Goal: Task Accomplishment & Management: Use online tool/utility

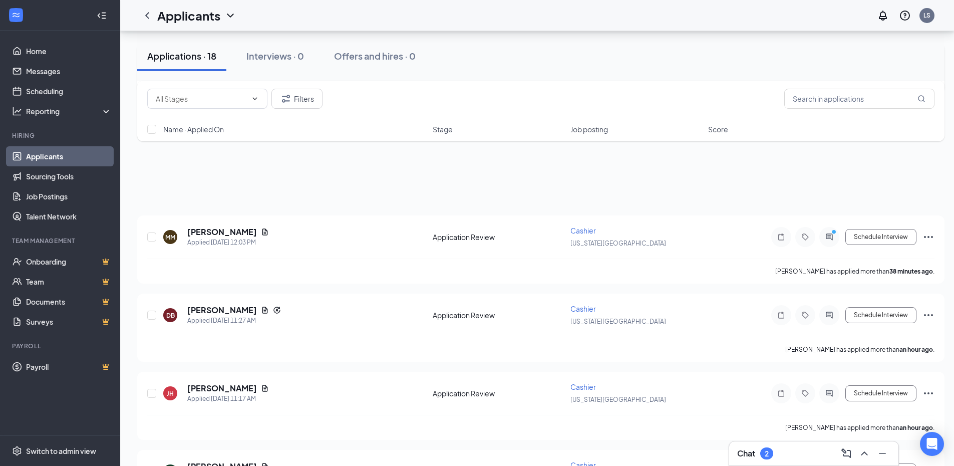
scroll to position [507, 0]
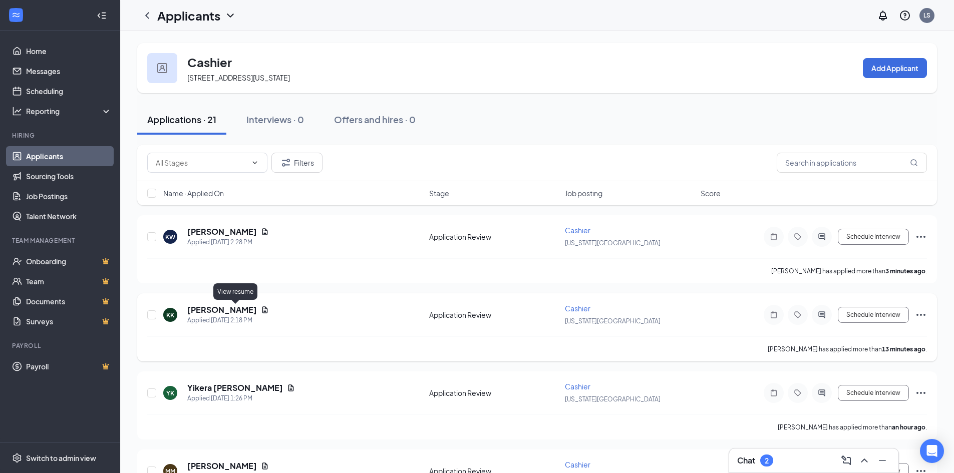
click at [261, 307] on icon "Document" at bounding box center [265, 310] width 8 height 8
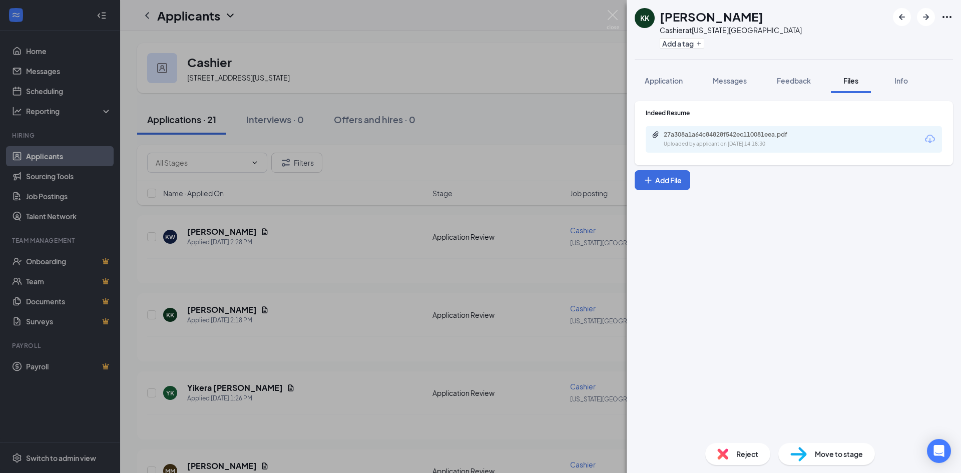
click at [724, 134] on div "27a308a1a64c84828f542ec110081eea.pdf" at bounding box center [734, 135] width 140 height 8
click at [342, 387] on div "KK [PERSON_NAME] at [US_STATE][GEOGRAPHIC_DATA] Add a tag Application Messages …" at bounding box center [480, 236] width 961 height 473
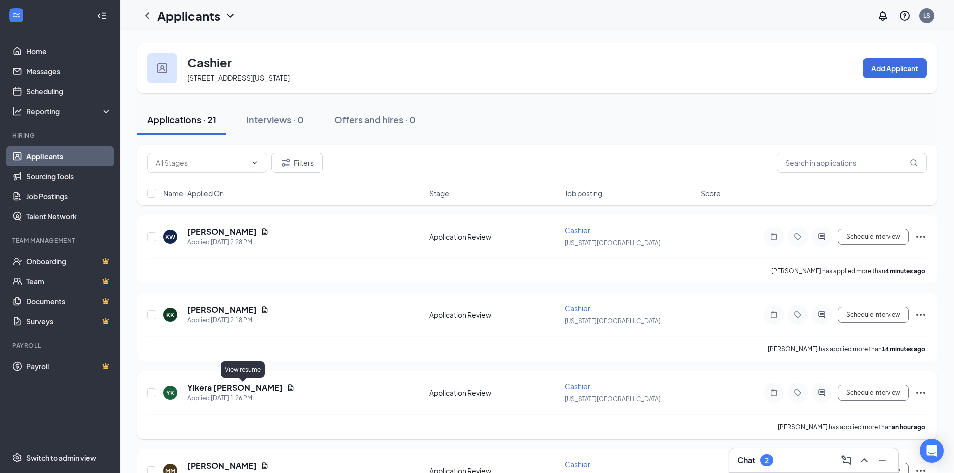
click at [287, 387] on icon "Document" at bounding box center [291, 388] width 8 height 8
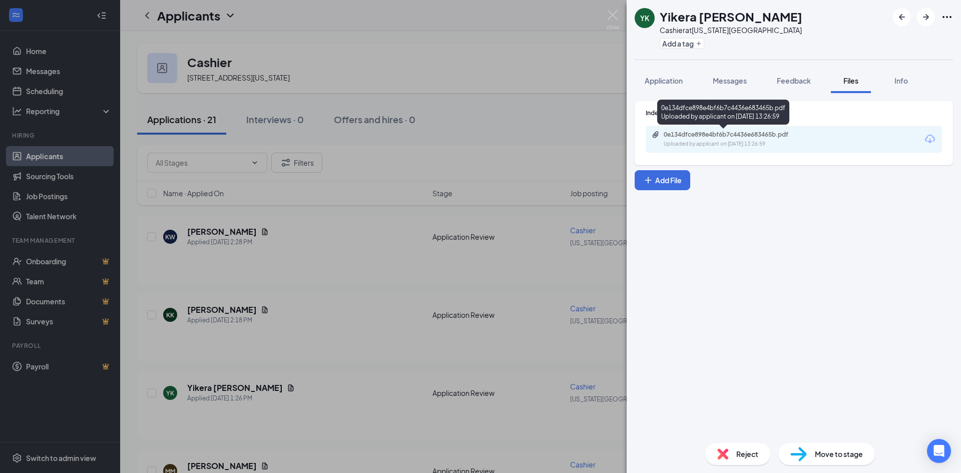
click at [733, 143] on div "Uploaded by applicant on [DATE] 13:26:59" at bounding box center [739, 144] width 150 height 8
click at [277, 276] on div "YK Yikera [PERSON_NAME] Cashier at [US_STATE][GEOGRAPHIC_DATA] Add a tag Applic…" at bounding box center [480, 236] width 961 height 473
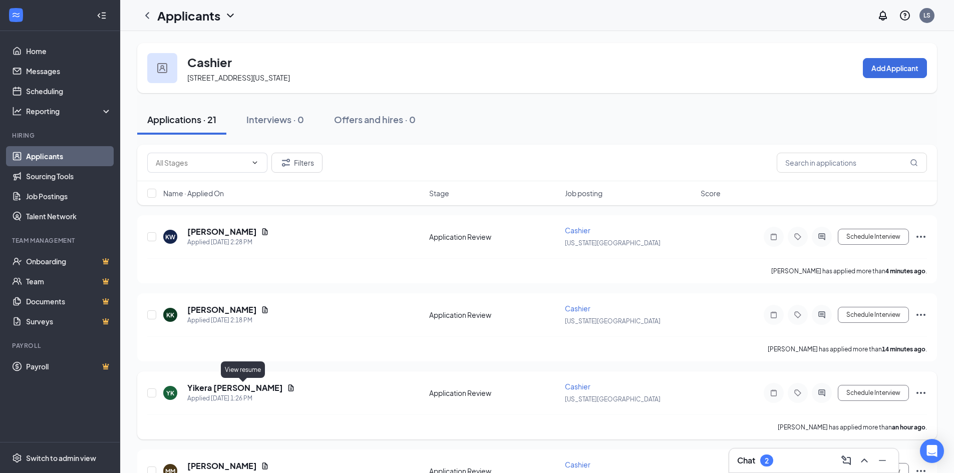
click at [288, 388] on icon "Document" at bounding box center [291, 388] width 6 height 7
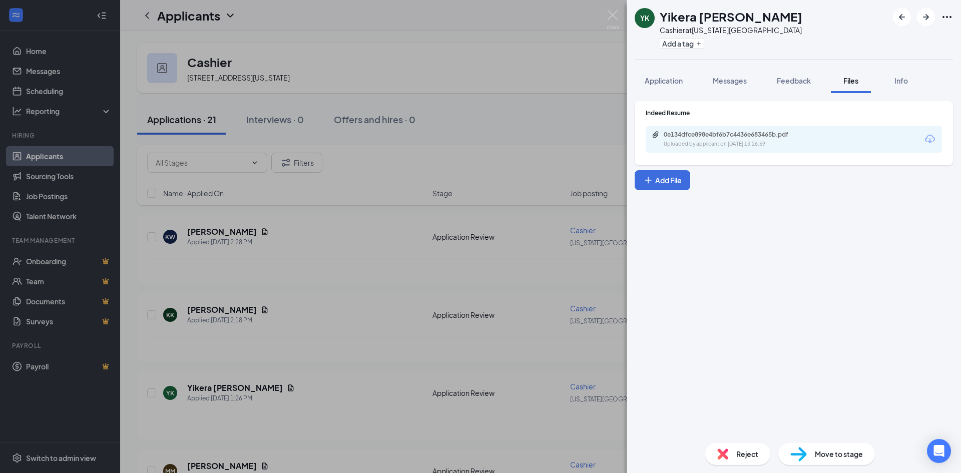
click at [655, 147] on div "0e134dfce898e4bf6b7c4436e683465b.pdf Uploaded by applicant on [DATE] 13:26:59" at bounding box center [733, 140] width 162 height 18
click at [284, 284] on div "YK Yikera [PERSON_NAME] Cashier at [US_STATE][GEOGRAPHIC_DATA] Add a tag Applic…" at bounding box center [480, 236] width 961 height 473
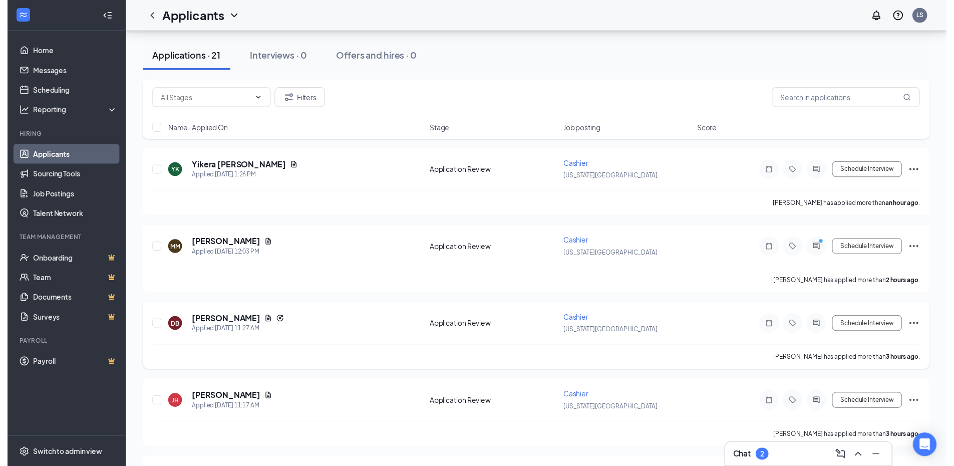
scroll to position [250, 0]
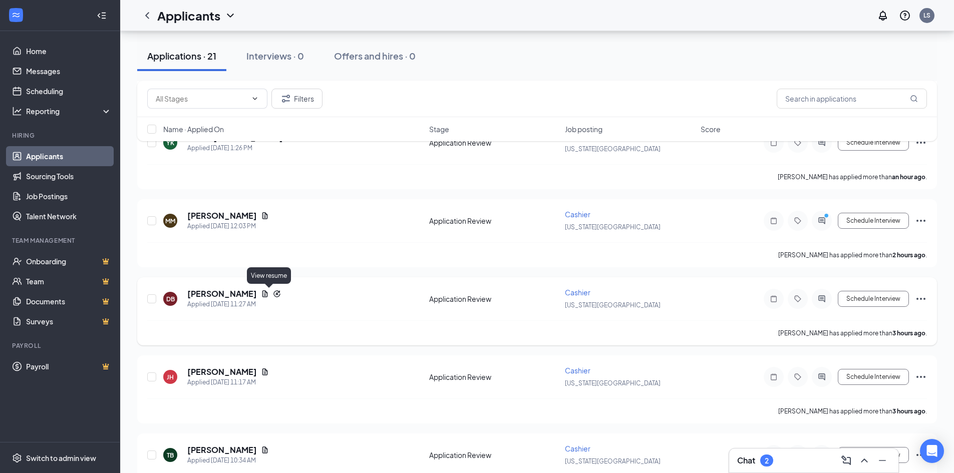
click at [265, 294] on icon "Document" at bounding box center [265, 294] width 8 height 8
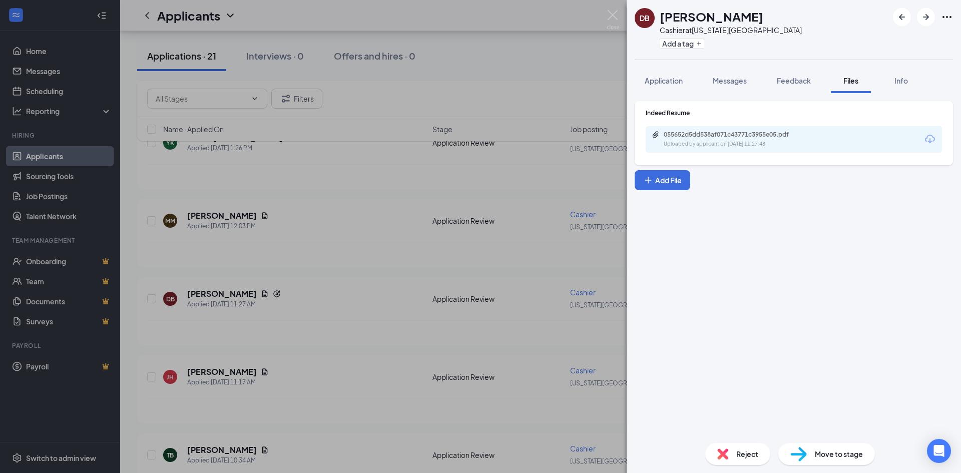
click at [691, 135] on div "055652d5dd538af071c43771c3955e05.pdf" at bounding box center [734, 135] width 140 height 8
click at [613, 16] on img at bounding box center [613, 20] width 13 height 20
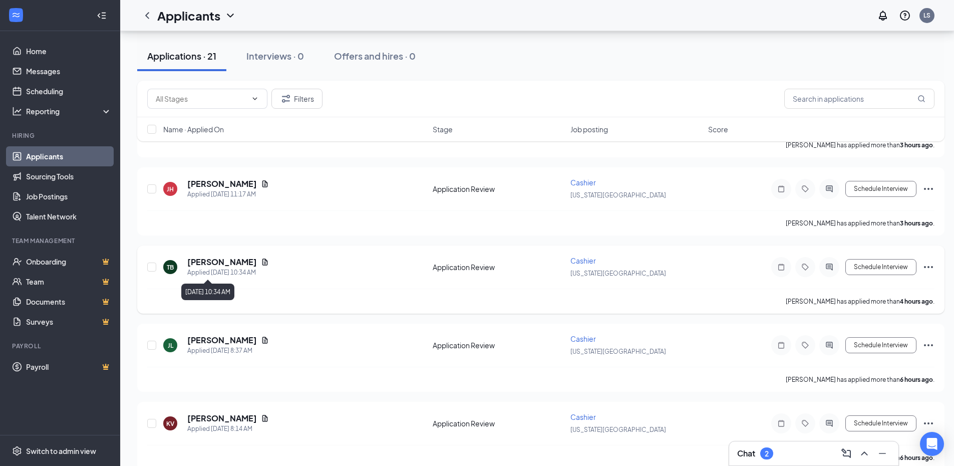
scroll to position [451, 0]
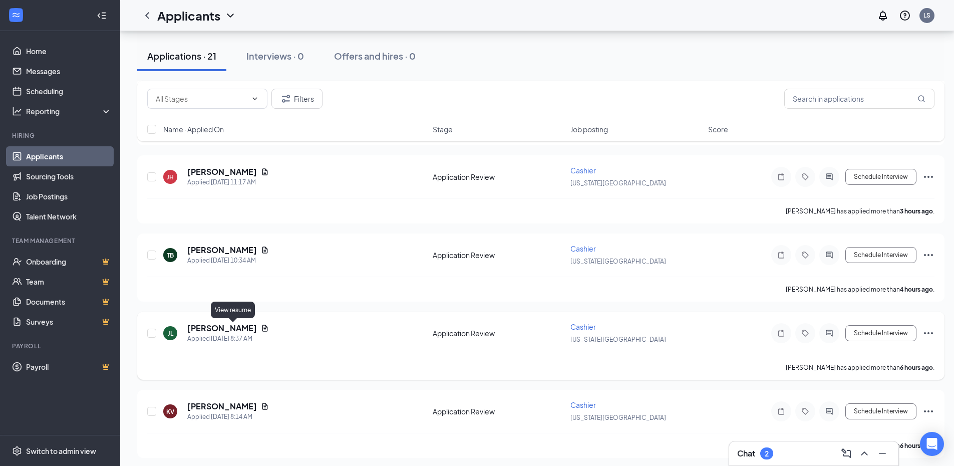
click at [262, 329] on icon "Document" at bounding box center [265, 327] width 6 height 7
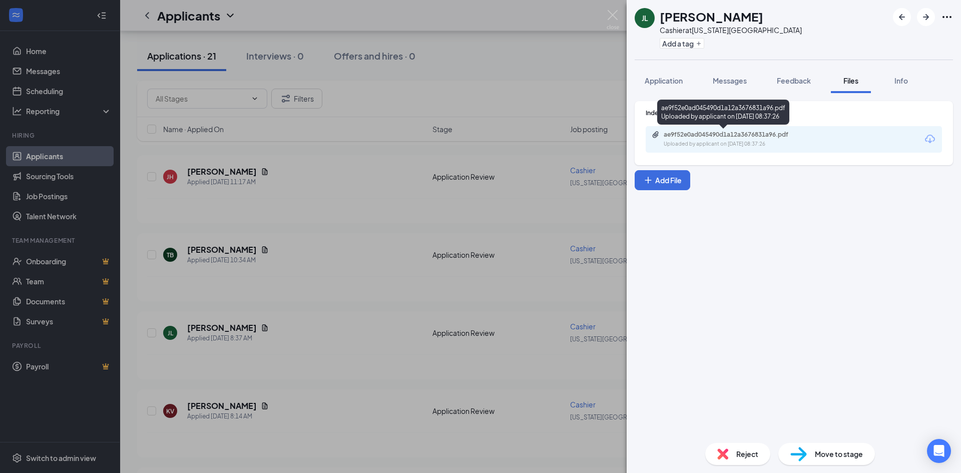
click at [728, 141] on div "Uploaded by applicant on [DATE] 08:37:26" at bounding box center [739, 144] width 150 height 8
click at [391, 147] on div "JL [PERSON_NAME] at [US_STATE][GEOGRAPHIC_DATA] Add a tag Application Messages …" at bounding box center [480, 236] width 961 height 473
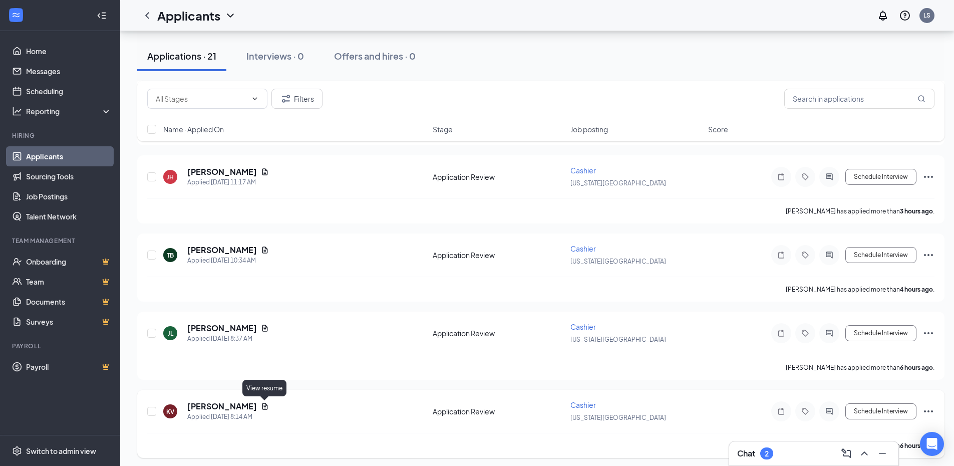
click at [264, 403] on icon "Document" at bounding box center [265, 406] width 6 height 7
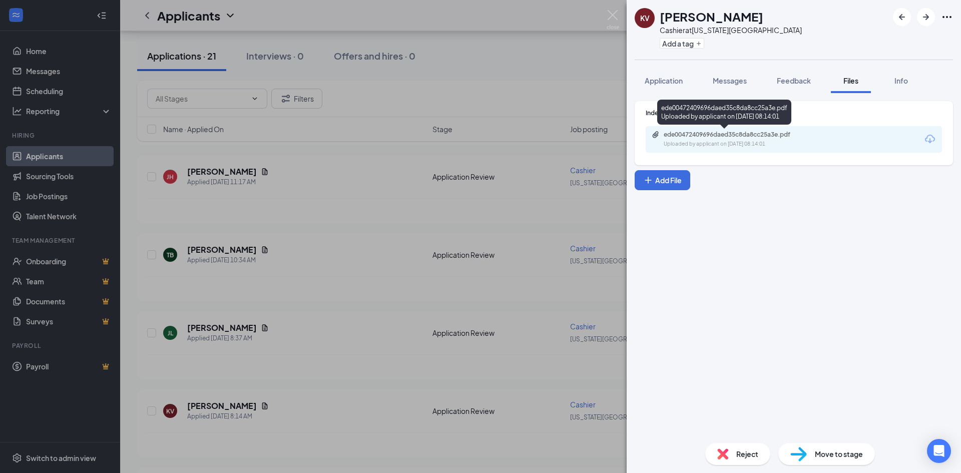
click at [758, 137] on div "ede00472409696daed35c8da8cc25a3e.pdf" at bounding box center [734, 135] width 140 height 8
click at [608, 15] on img at bounding box center [613, 20] width 13 height 20
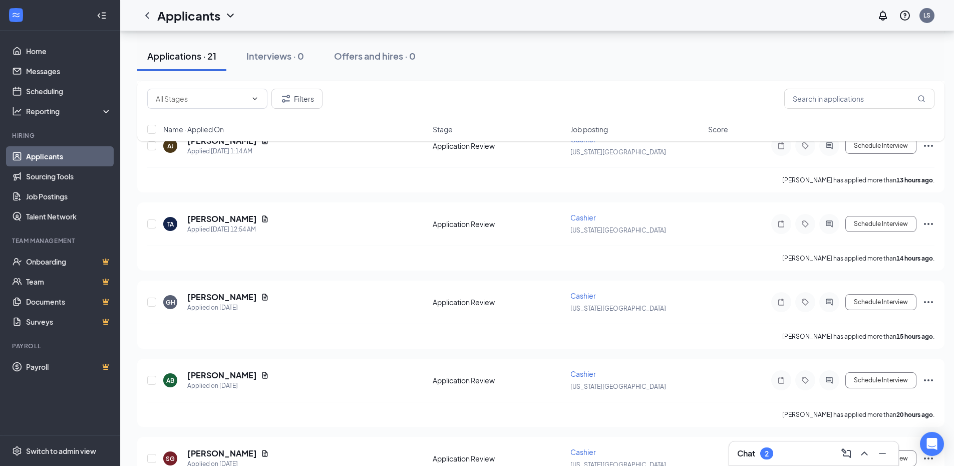
scroll to position [951, 0]
click at [261, 217] on icon "Document" at bounding box center [265, 218] width 8 height 8
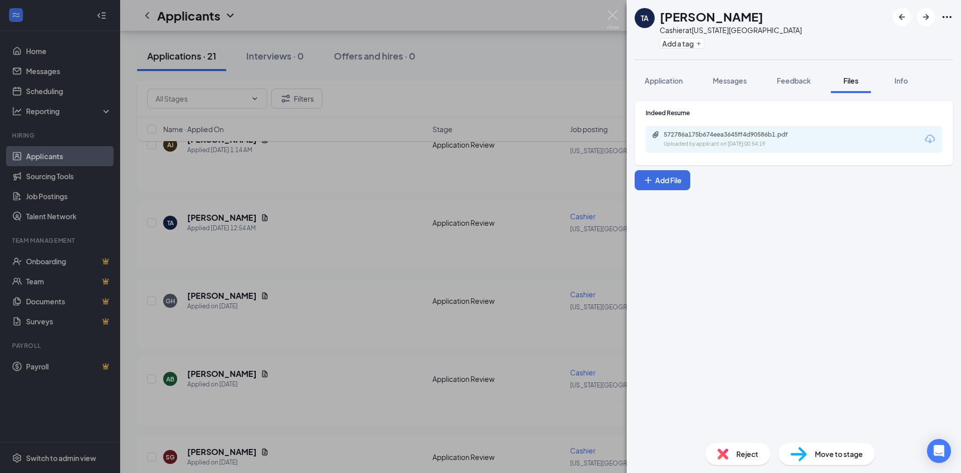
click at [511, 53] on div "TA [PERSON_NAME] Cashier at [US_STATE][GEOGRAPHIC_DATA] Add a tag Application M…" at bounding box center [480, 236] width 961 height 473
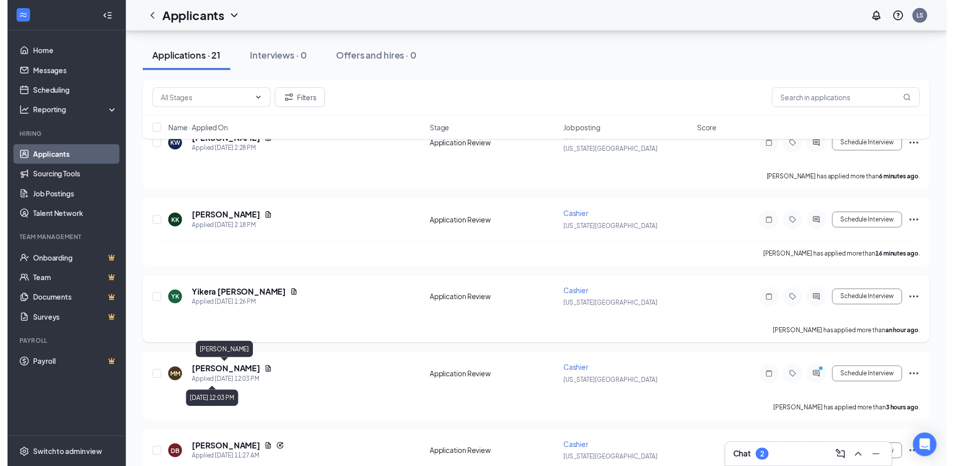
scroll to position [100, 0]
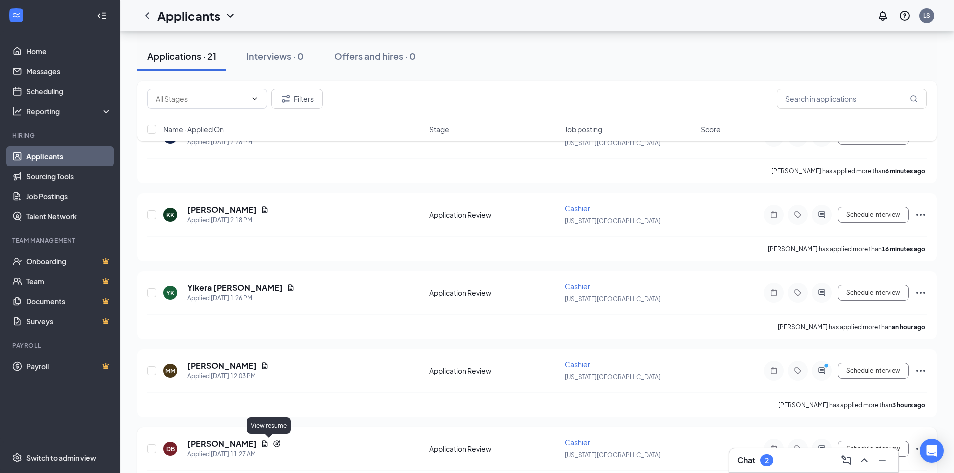
click at [268, 444] on icon "Document" at bounding box center [265, 444] width 6 height 7
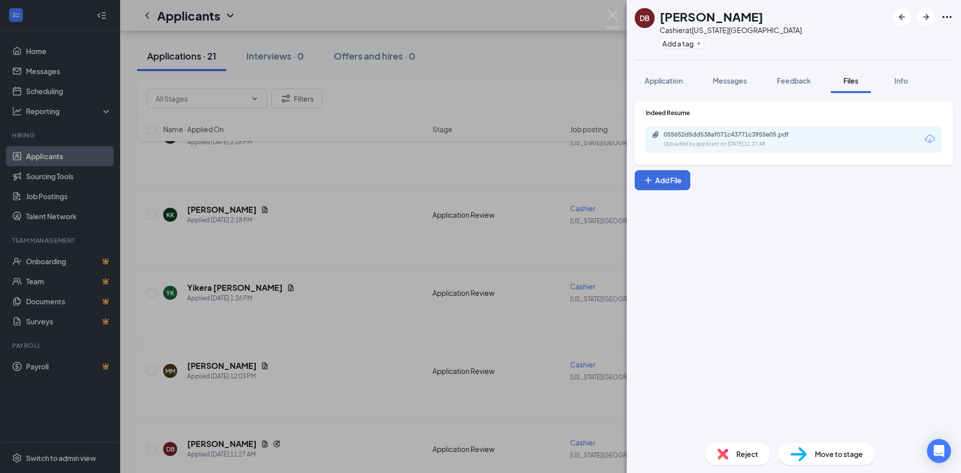
click at [769, 136] on div "055652d5dd538af071c43771c3955e05.pdf" at bounding box center [734, 135] width 140 height 8
click at [612, 13] on img at bounding box center [613, 20] width 13 height 20
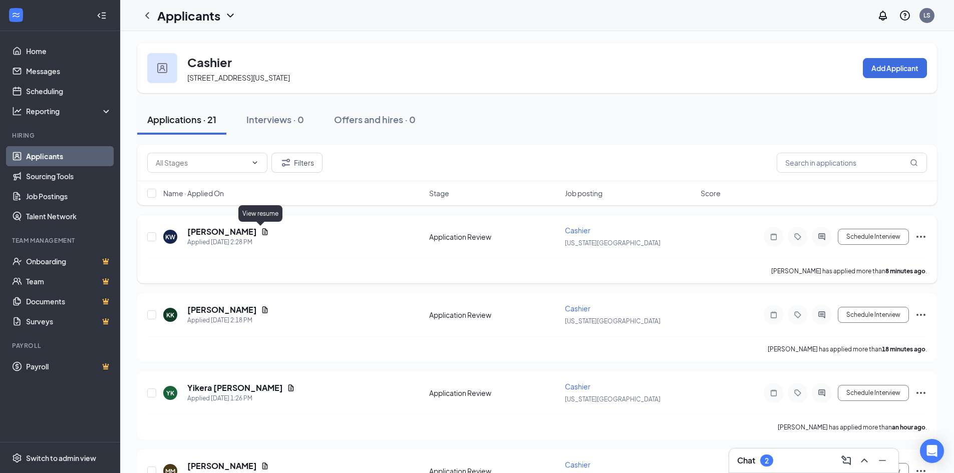
click at [261, 232] on icon "Document" at bounding box center [265, 232] width 8 height 8
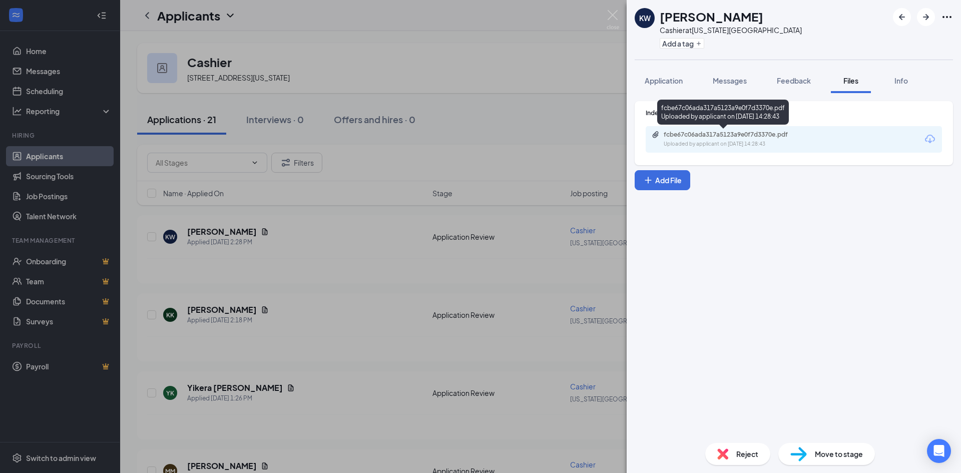
click at [810, 134] on div "fcbe67c06ada317a5123a9e0f7d3370e.pdf" at bounding box center [733, 135] width 162 height 8
click at [352, 289] on div "KW [PERSON_NAME] Cashier at [US_STATE][GEOGRAPHIC_DATA] Add a tag Application M…" at bounding box center [480, 236] width 961 height 473
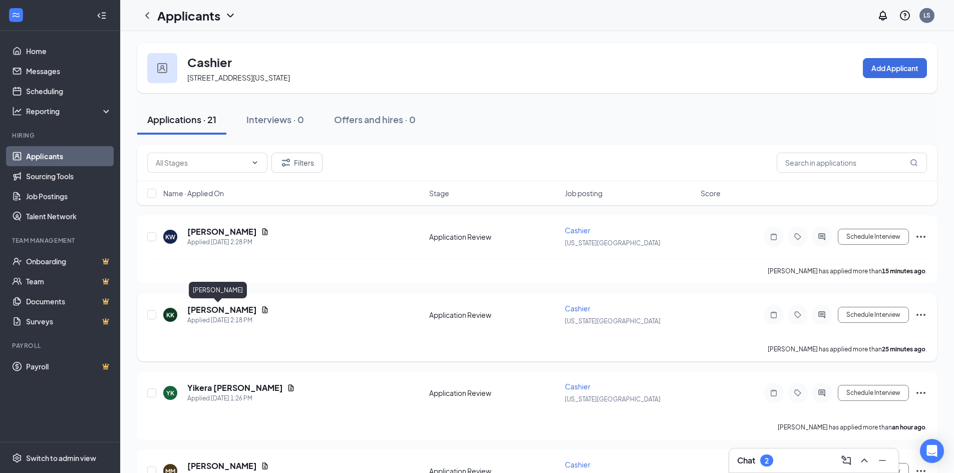
click at [201, 312] on h5 "[PERSON_NAME]" at bounding box center [222, 309] width 70 height 11
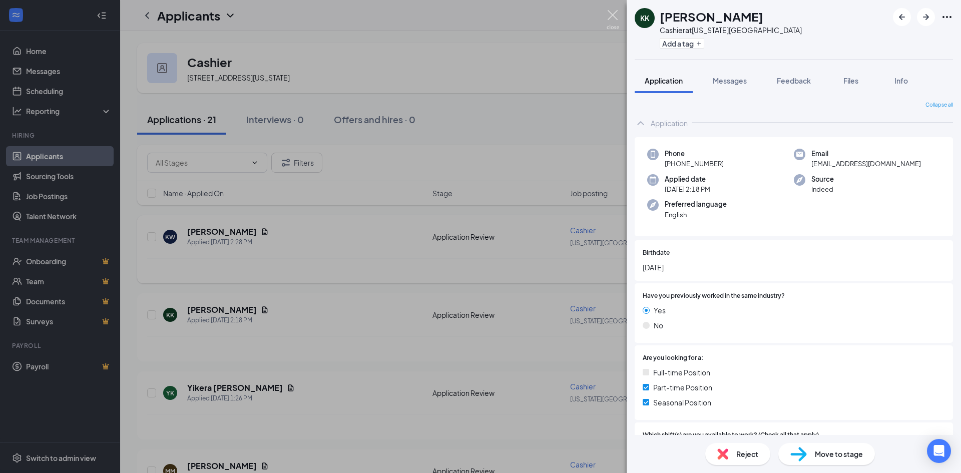
drag, startPoint x: 614, startPoint y: 17, endPoint x: 248, endPoint y: 263, distance: 441.9
click at [614, 17] on img at bounding box center [613, 20] width 13 height 20
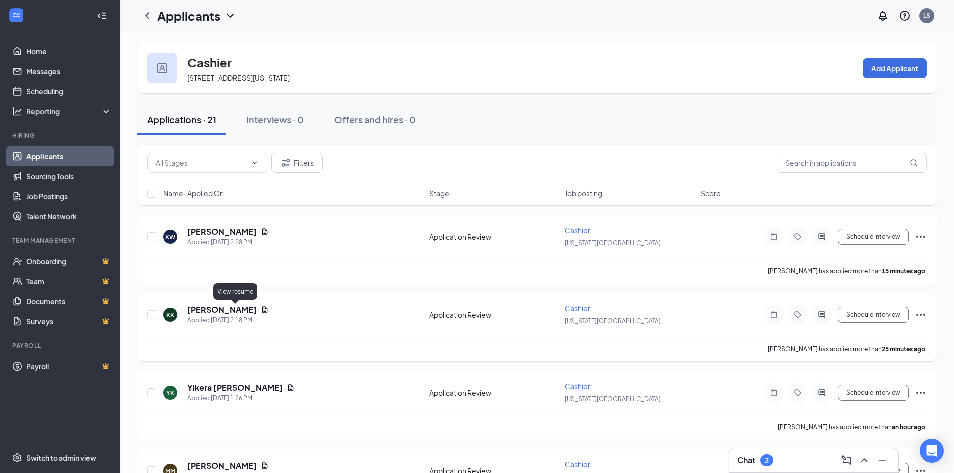
click at [261, 308] on icon "Document" at bounding box center [265, 310] width 8 height 8
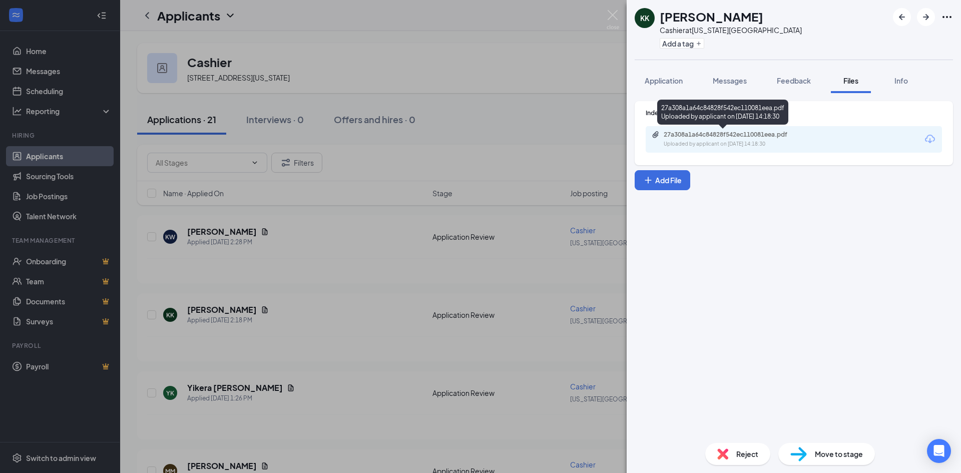
click at [699, 133] on div "27a308a1a64c84828f542ec110081eea.pdf" at bounding box center [734, 135] width 140 height 8
